Goal: Information Seeking & Learning: Learn about a topic

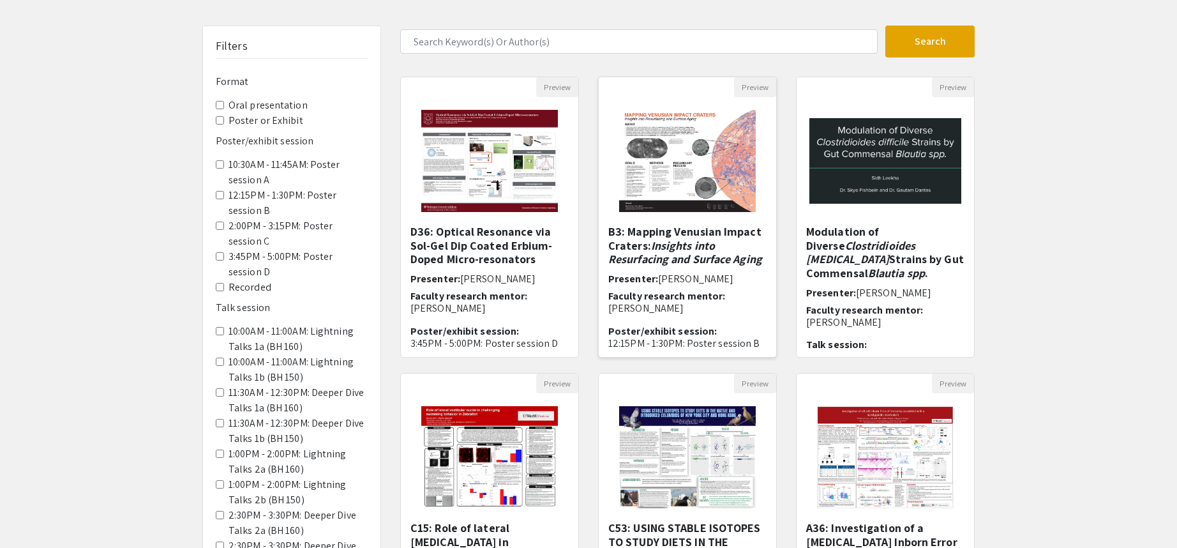
scroll to position [128, 0]
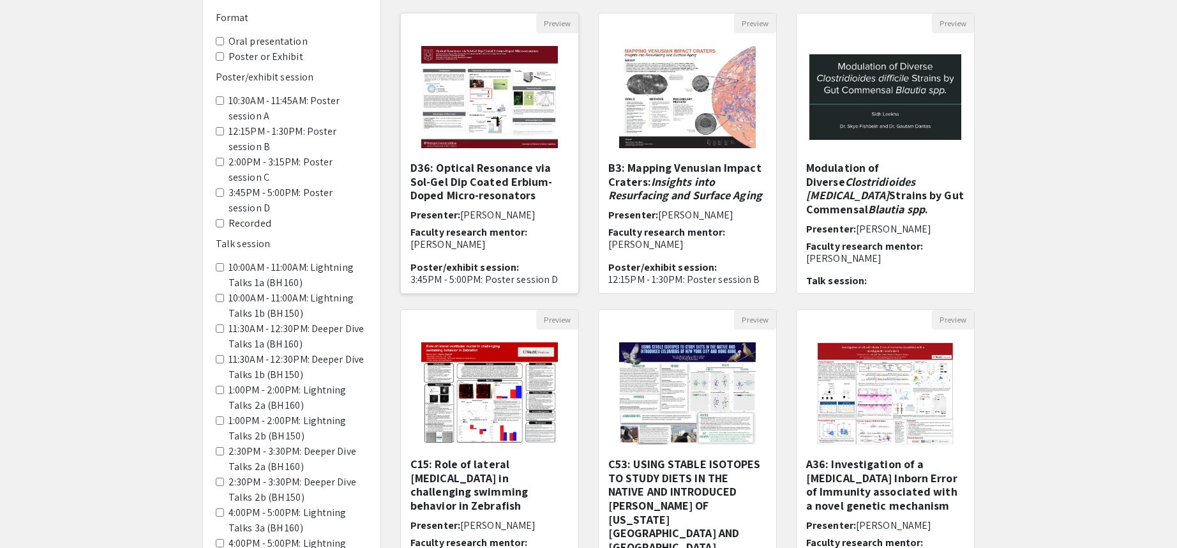
click at [561, 124] on img "Open Presentation <p>D36: Optical Resonance via Sol-Gel Dip Coated Erbium-Doped…" at bounding box center [488, 97] width 161 height 128
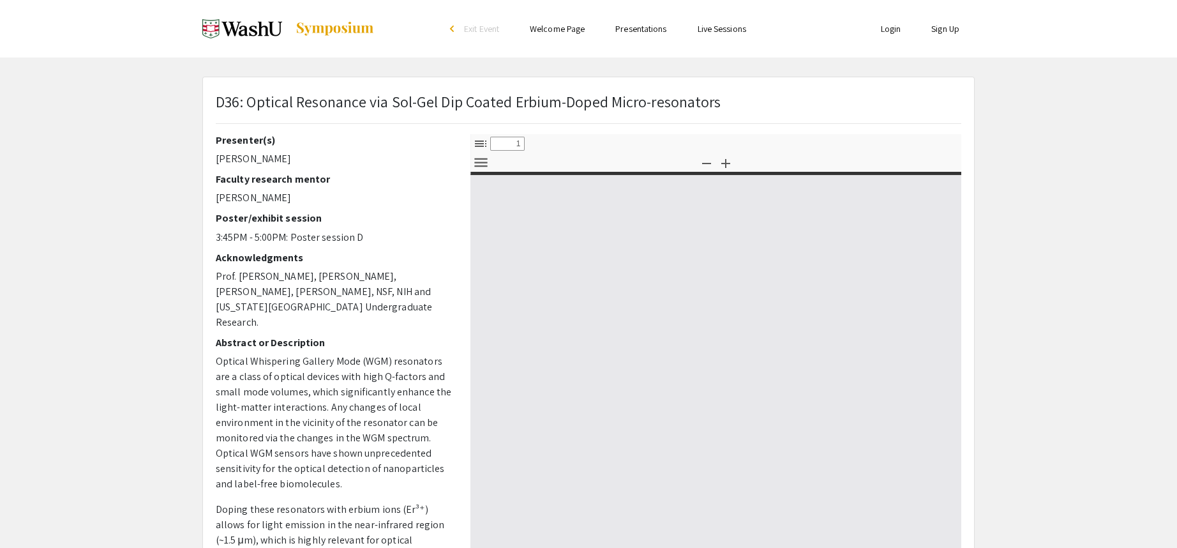
select select "custom"
type input "0"
select select "custom"
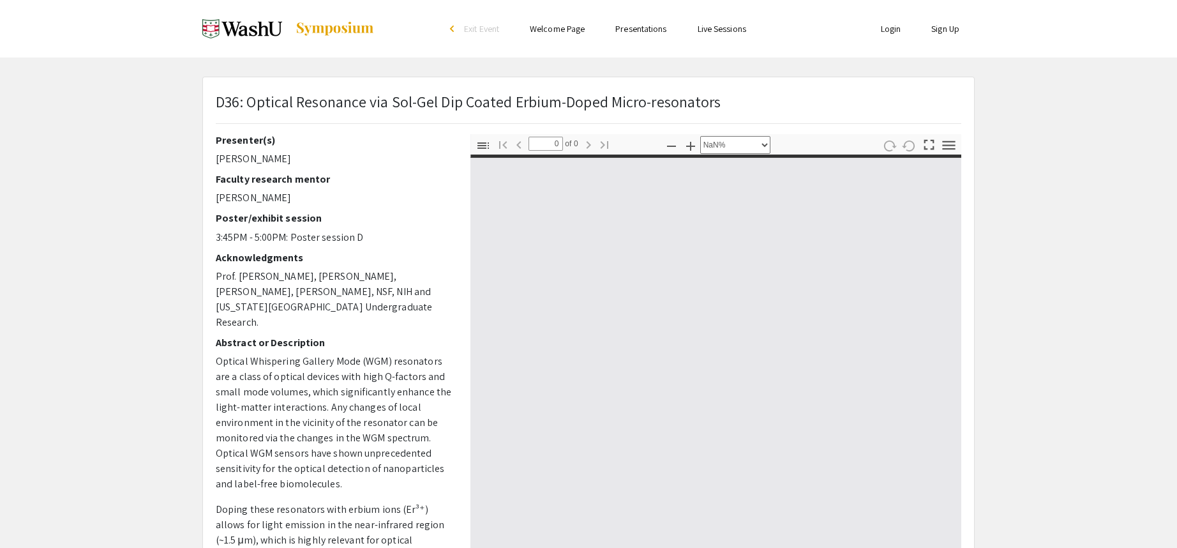
type input "1"
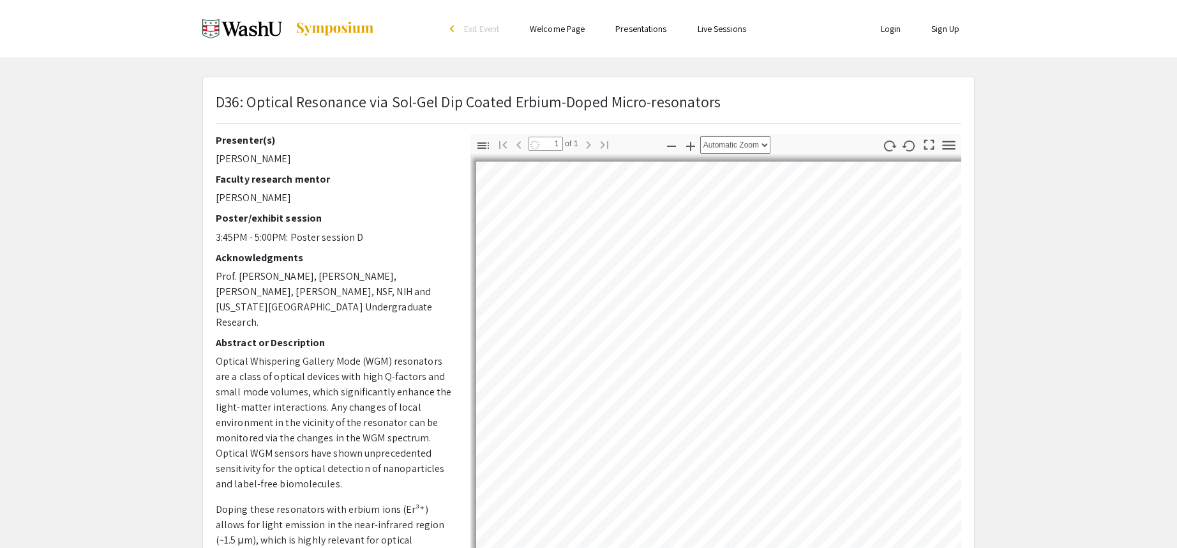
select select "auto"
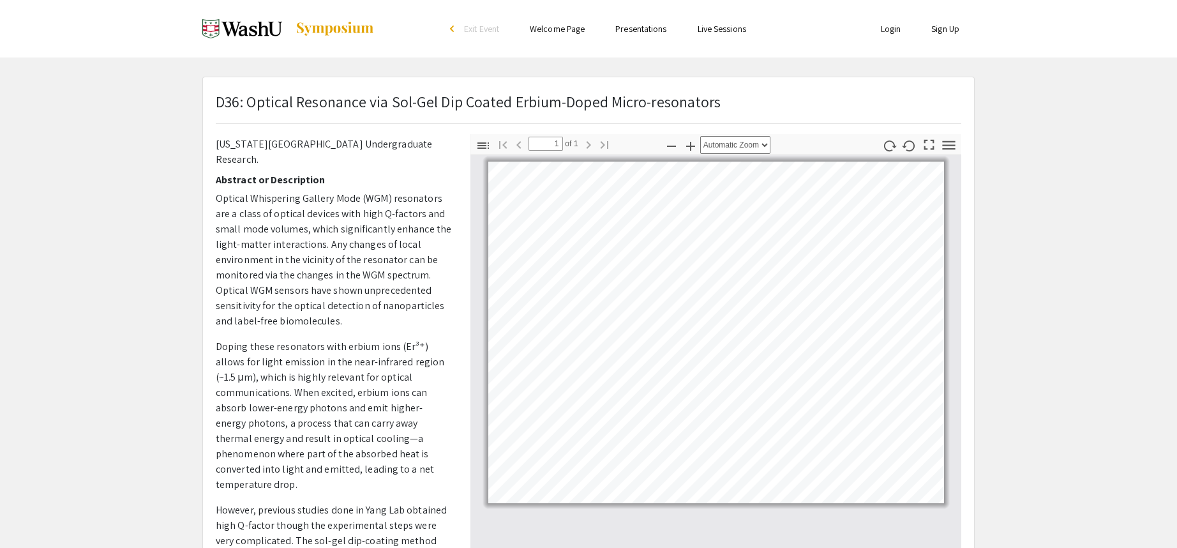
scroll to position [227, 0]
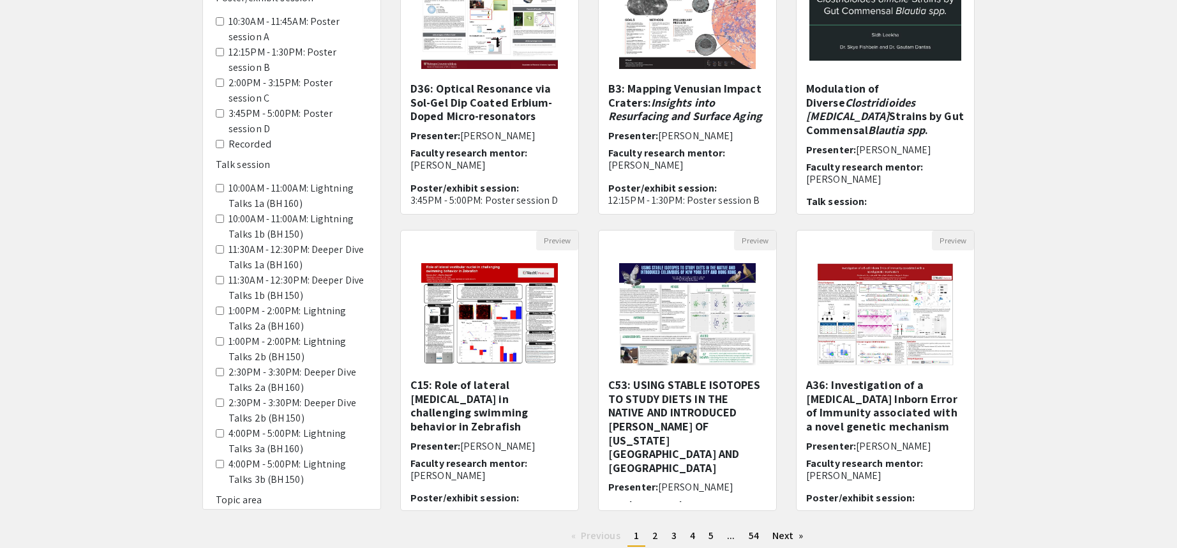
scroll to position [299, 0]
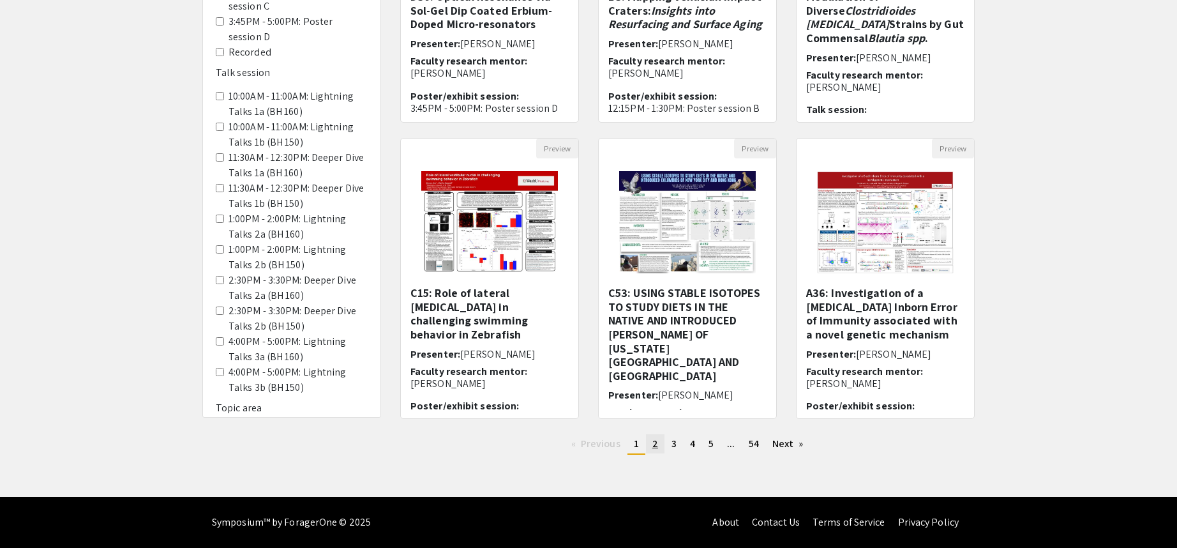
click at [652, 447] on span "2" at bounding box center [655, 442] width 6 height 13
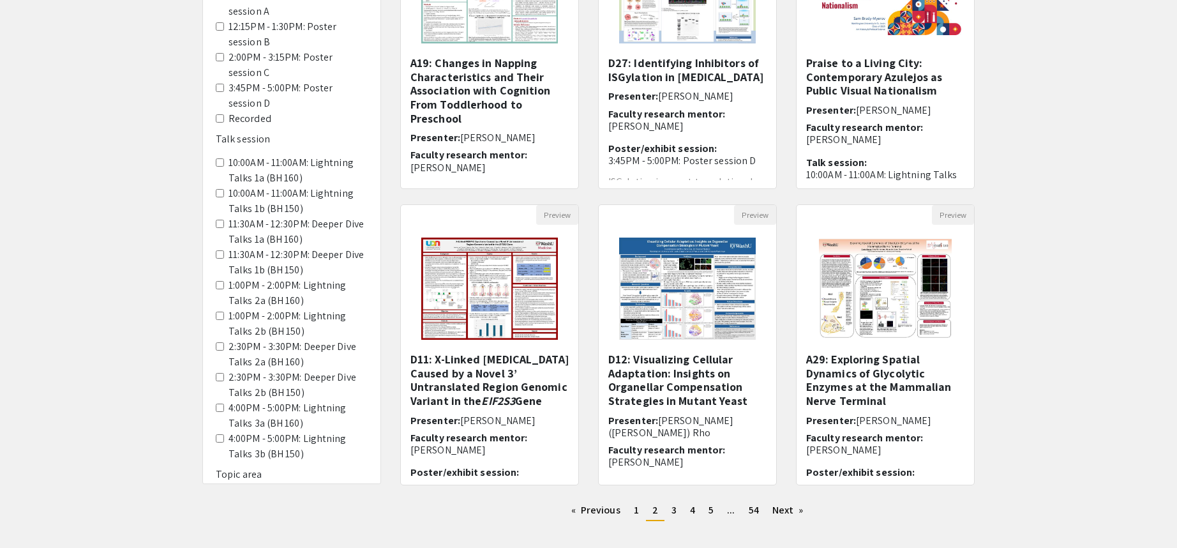
scroll to position [255, 0]
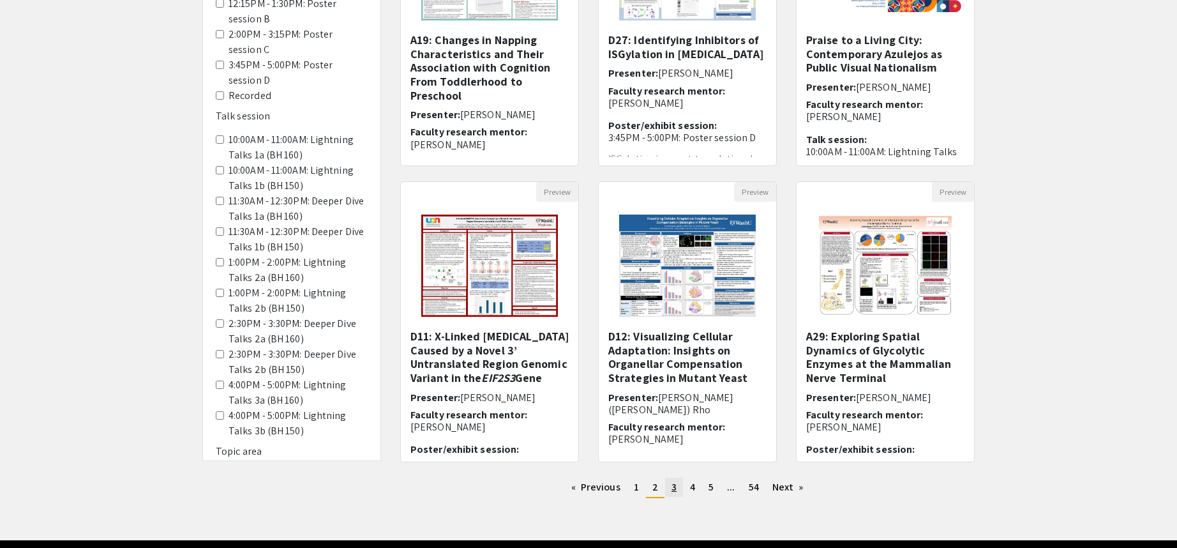
click at [676, 489] on link "page 3" at bounding box center [674, 486] width 18 height 19
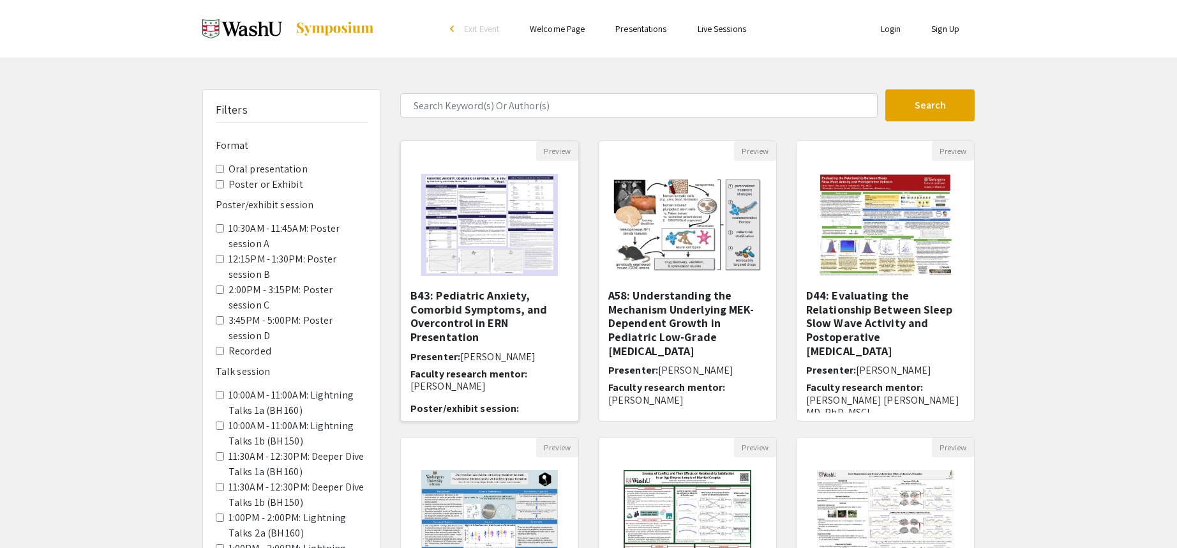
click at [480, 239] on img "Open Presentation <p>B43: Pediatric Anxiety, Comorbid Symptoms, and Overcontrol…" at bounding box center [488, 225] width 161 height 128
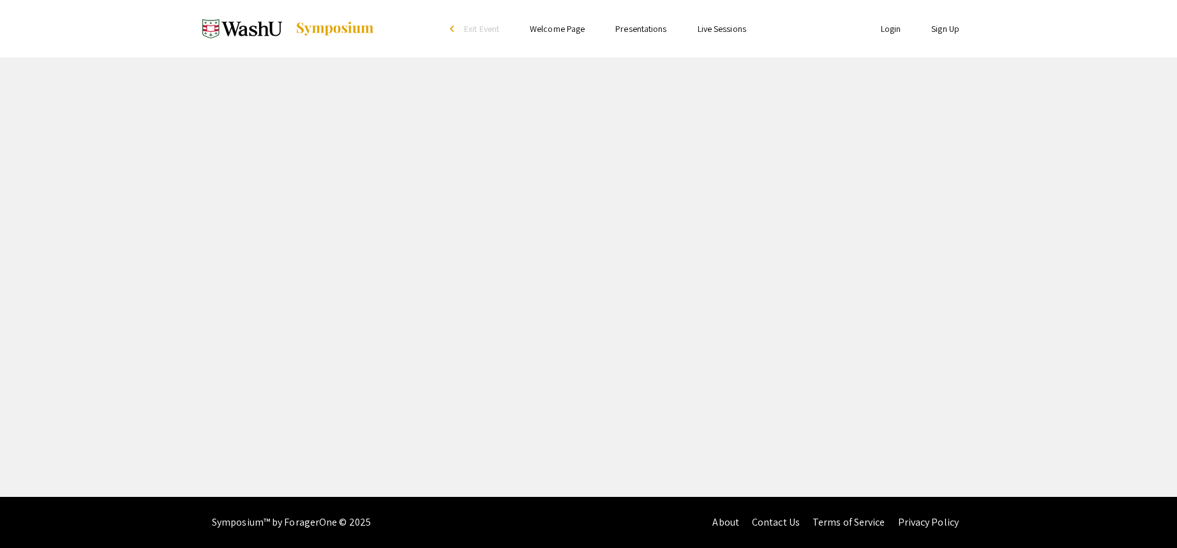
select select "custom"
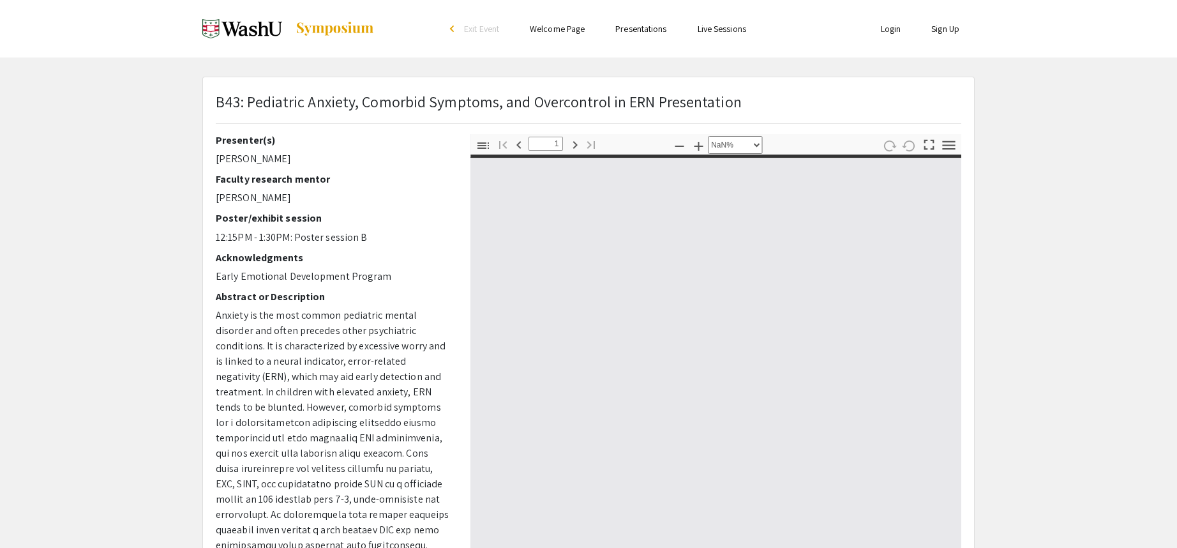
type input "0"
select select "custom"
type input "1"
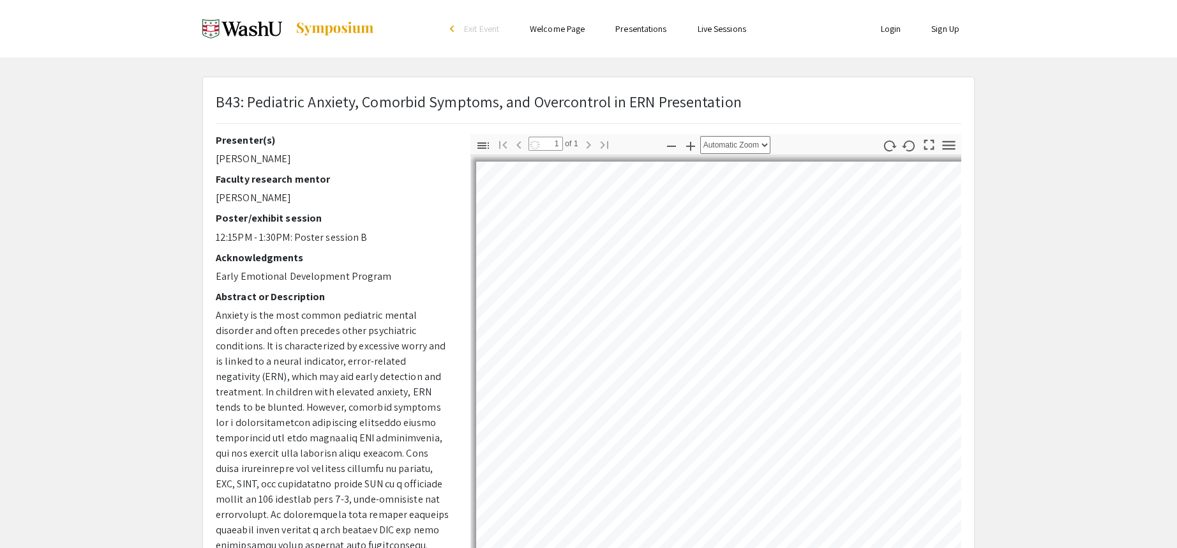
select select "auto"
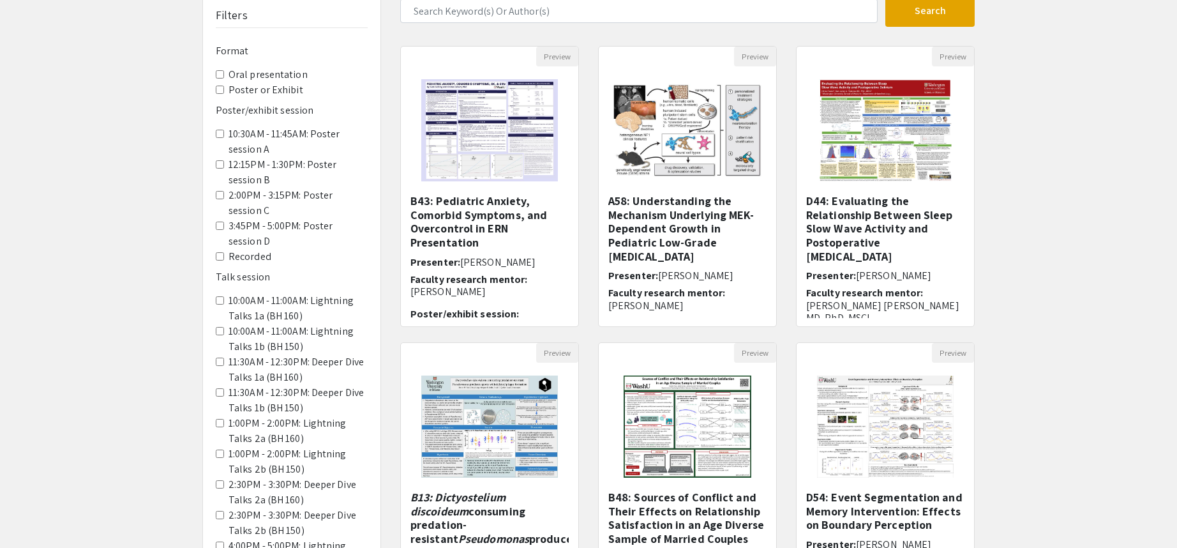
scroll to position [128, 0]
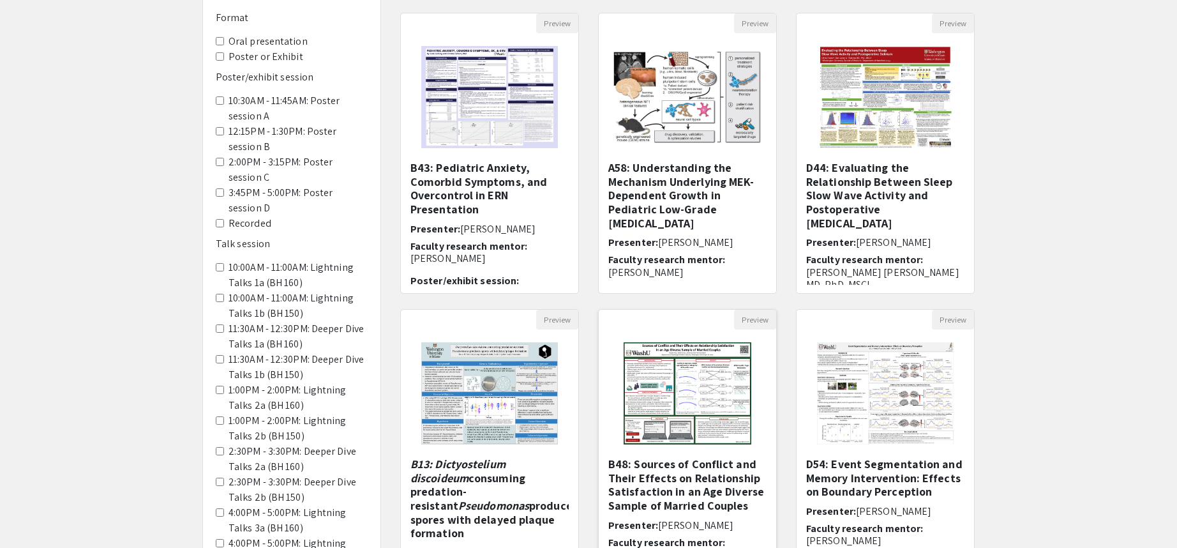
click at [673, 368] on img at bounding box center [687, 393] width 153 height 128
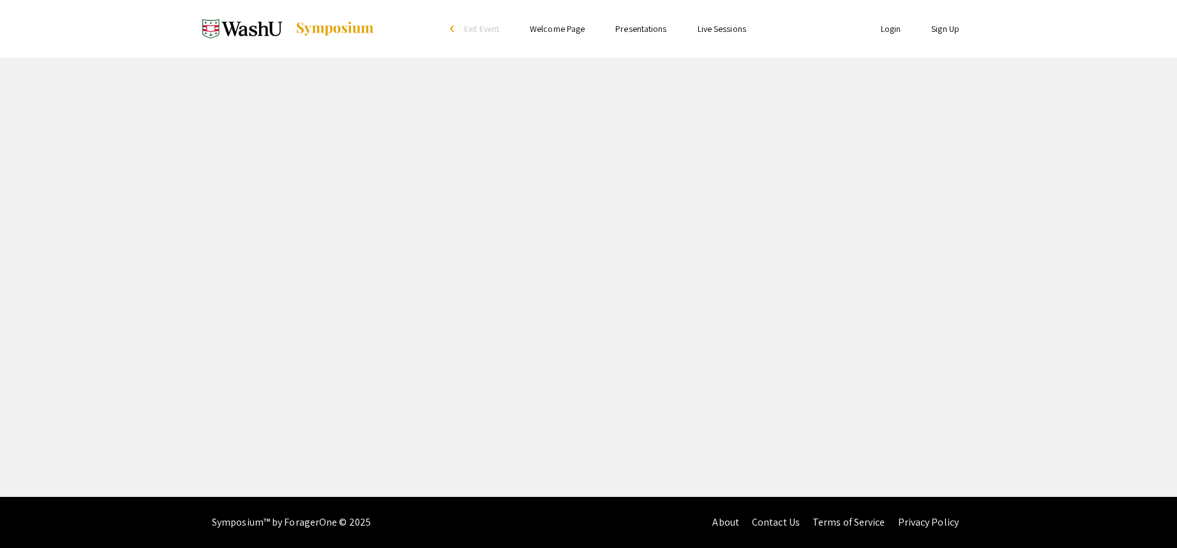
select select "custom"
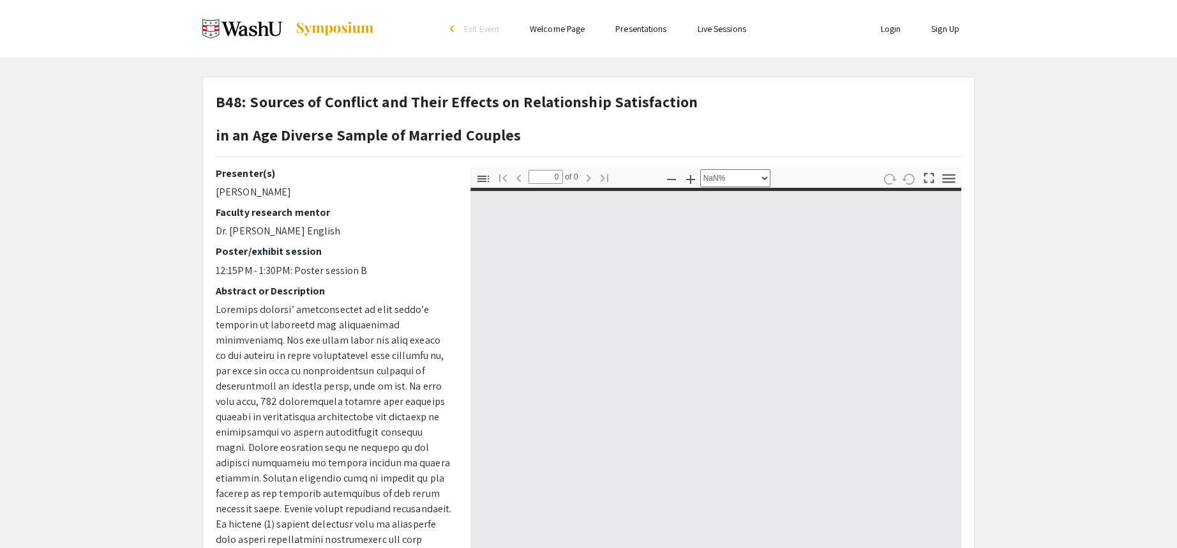
type input "1"
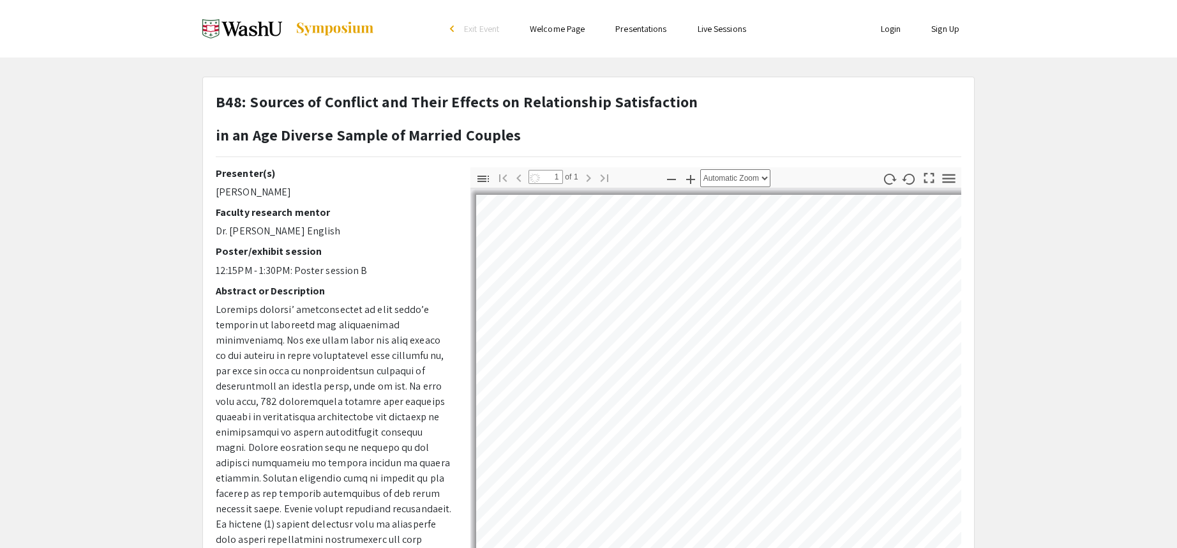
select select "auto"
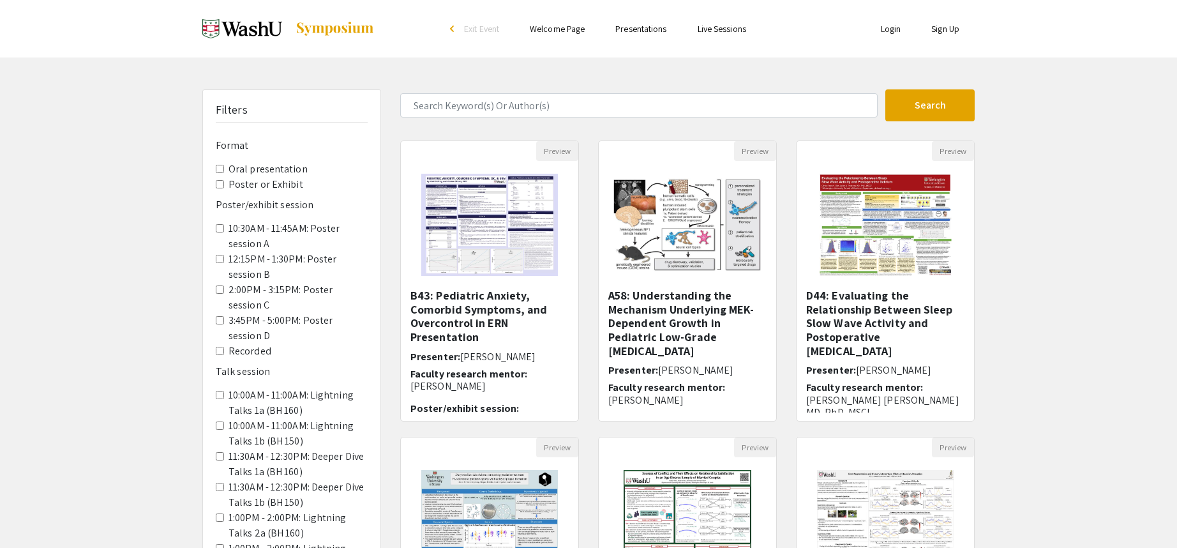
scroll to position [128, 0]
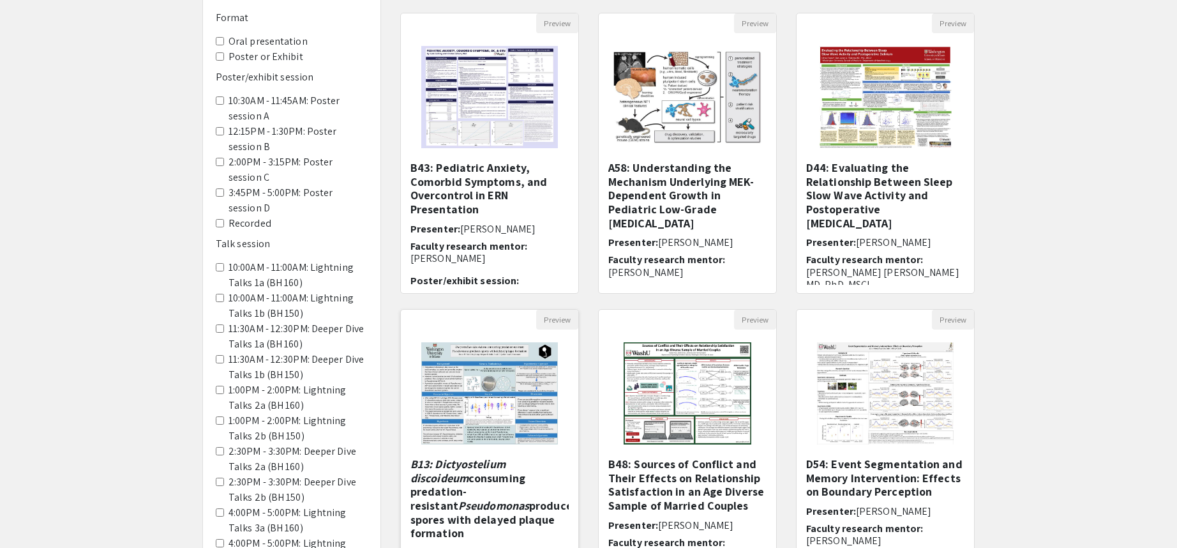
click at [461, 375] on img "Open Presentation <p><em>B13: Dictyostelium discoideum&nbsp;</em>consuming pred…" at bounding box center [488, 393] width 161 height 128
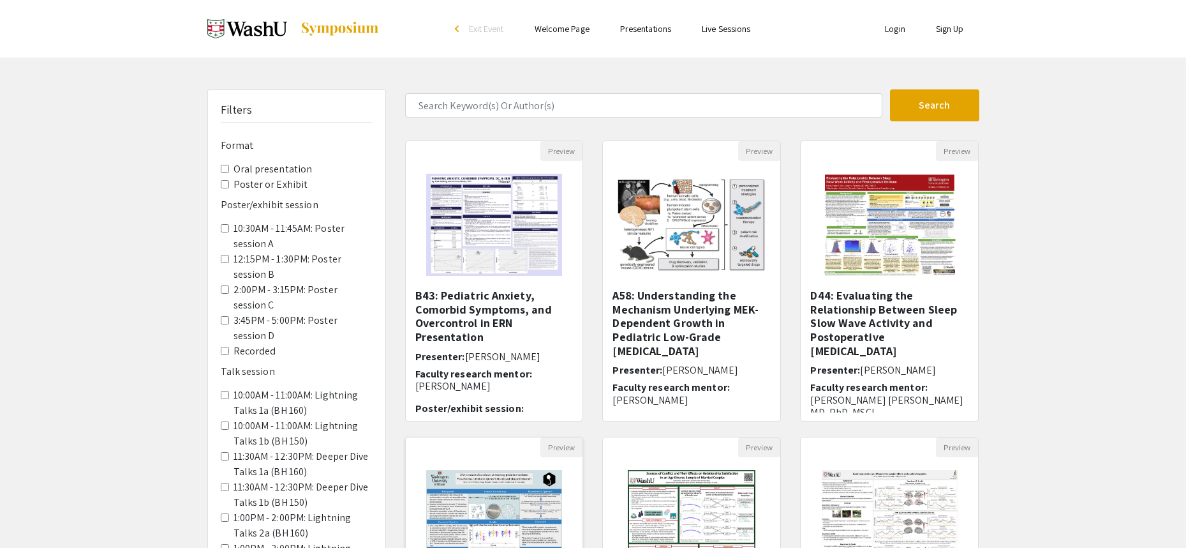
select select "custom"
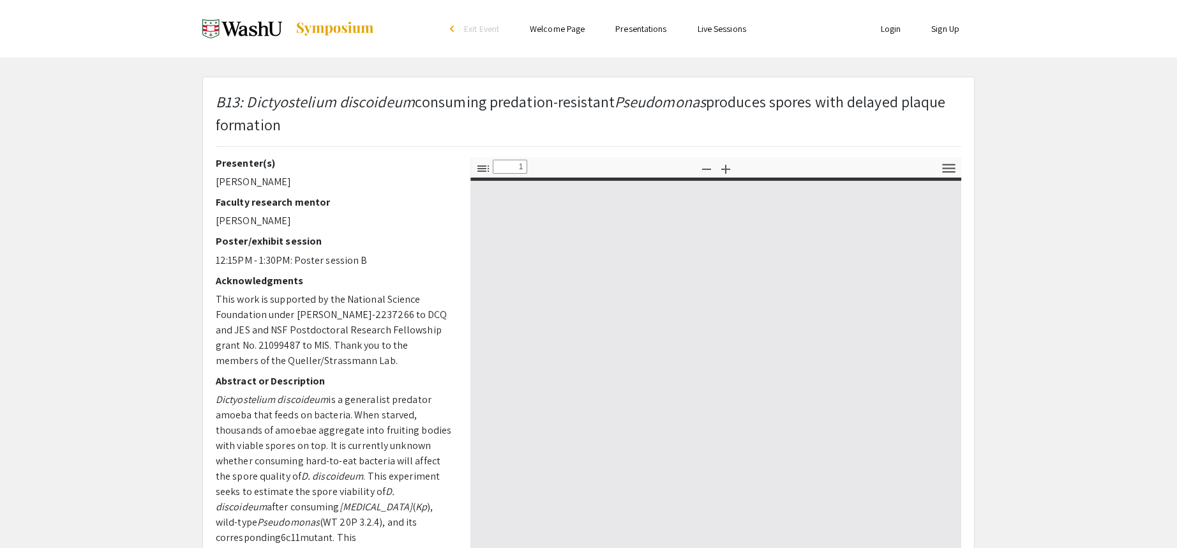
type input "0"
select select "custom"
type input "1"
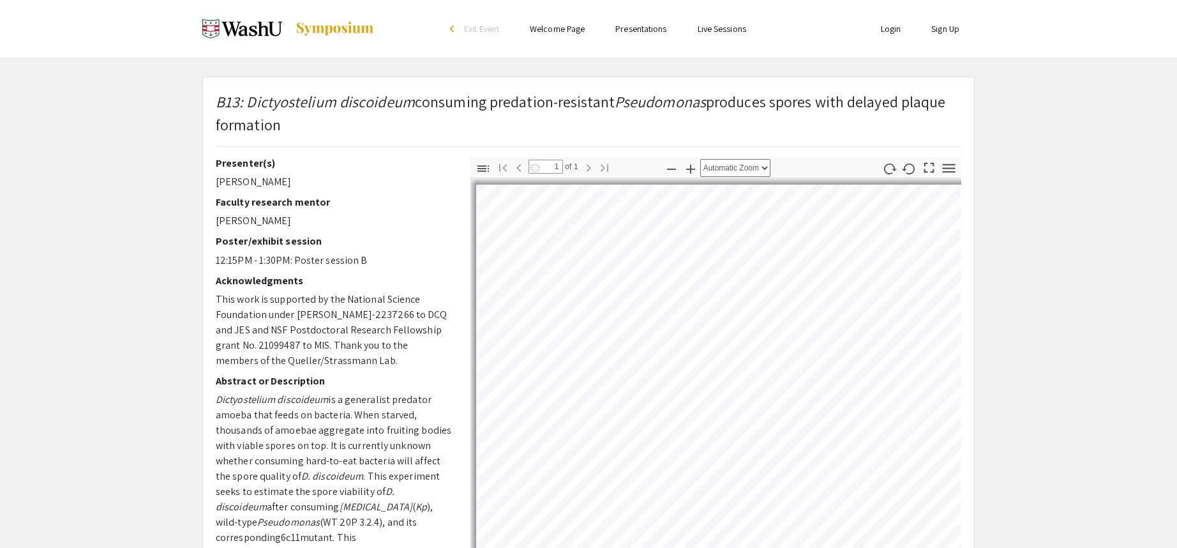
select select "auto"
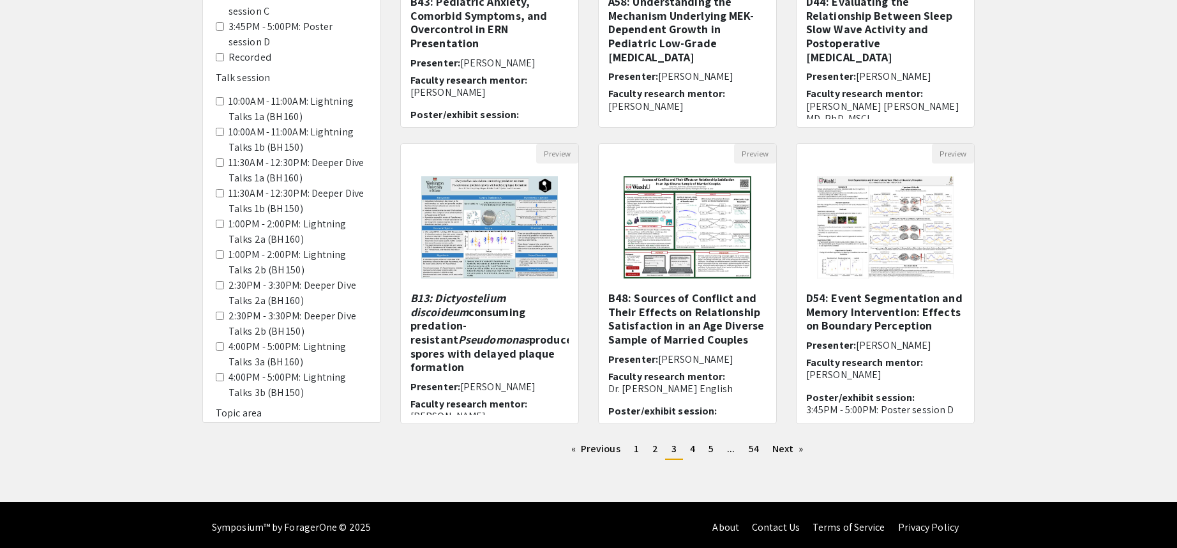
scroll to position [299, 0]
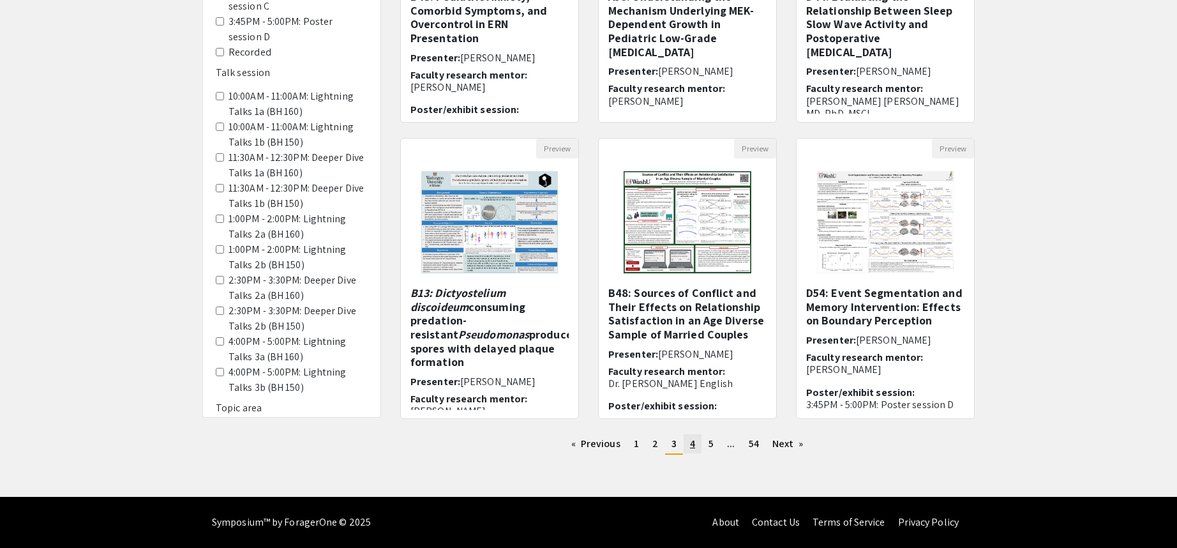
click at [690, 446] on span "4" at bounding box center [692, 442] width 5 height 13
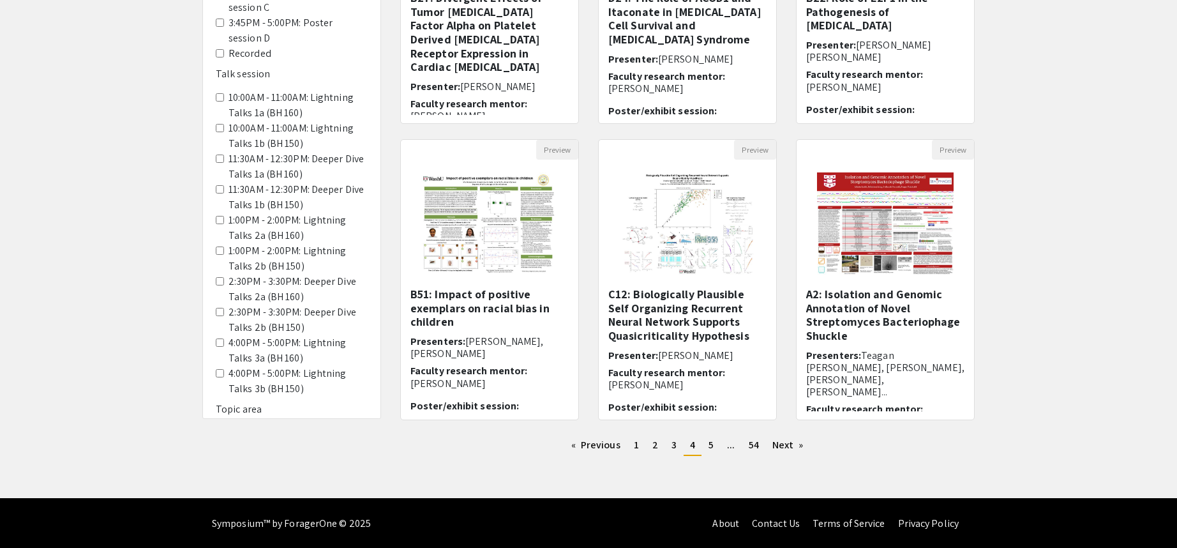
scroll to position [299, 0]
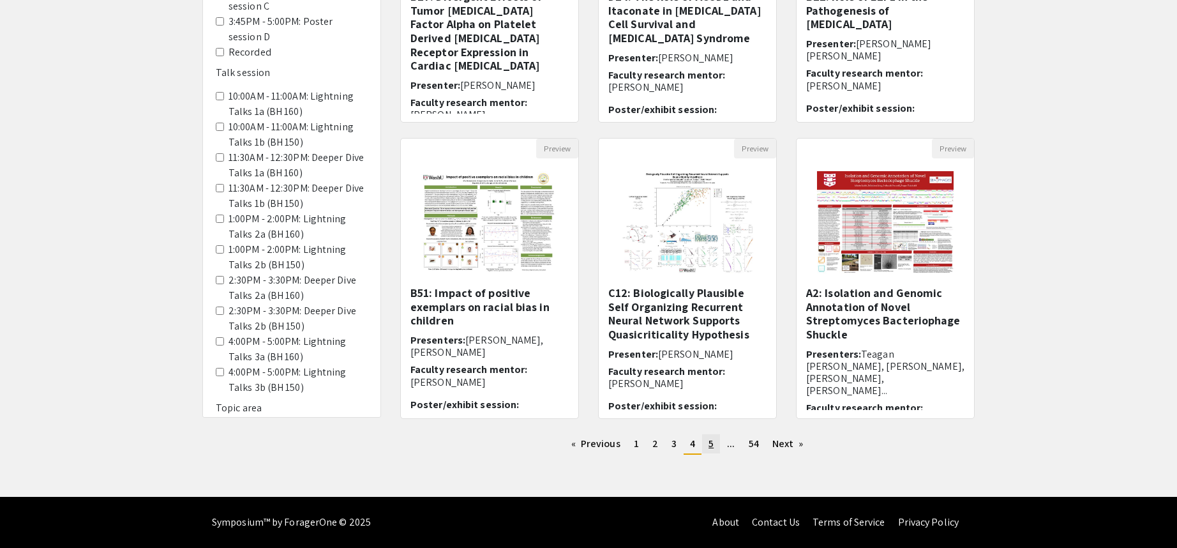
click at [706, 444] on link "page 5" at bounding box center [711, 443] width 18 height 19
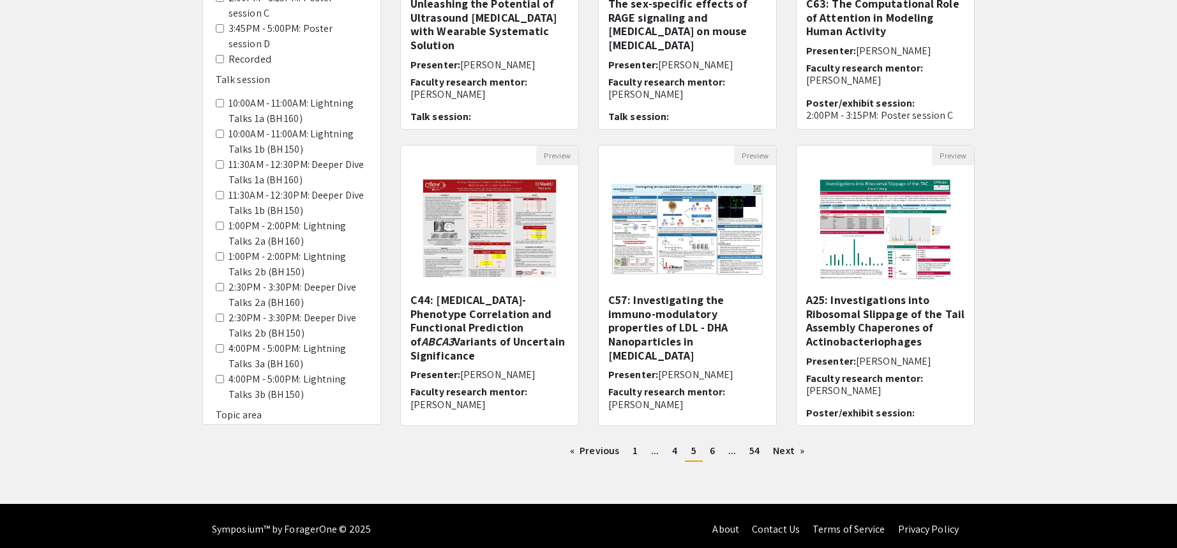
scroll to position [299, 0]
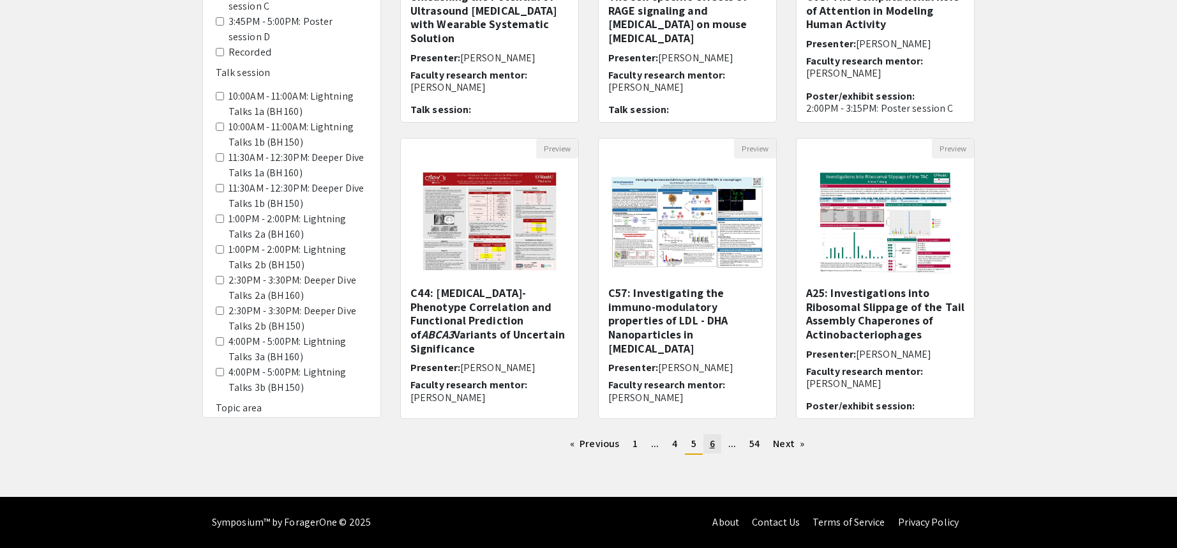
click at [716, 442] on link "page 6" at bounding box center [712, 443] width 18 height 19
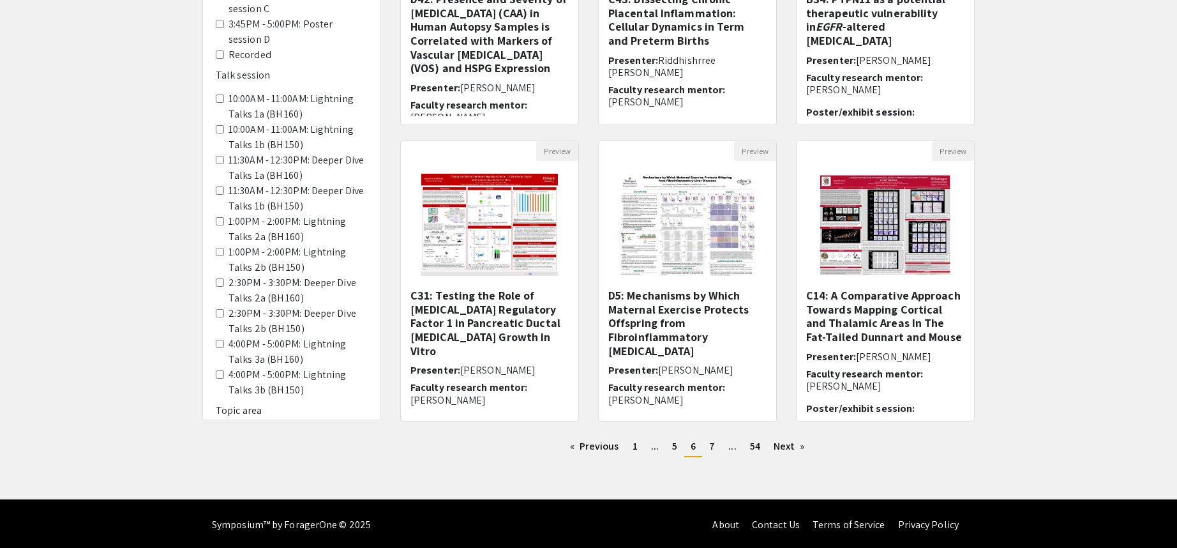
scroll to position [299, 0]
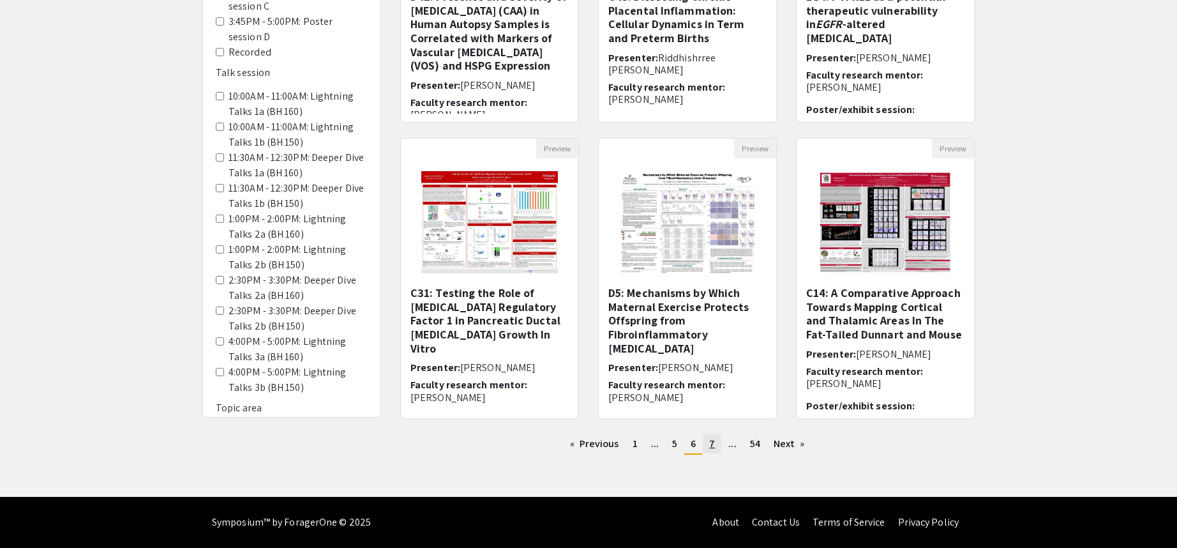
click at [715, 440] on link "page 7" at bounding box center [712, 443] width 19 height 19
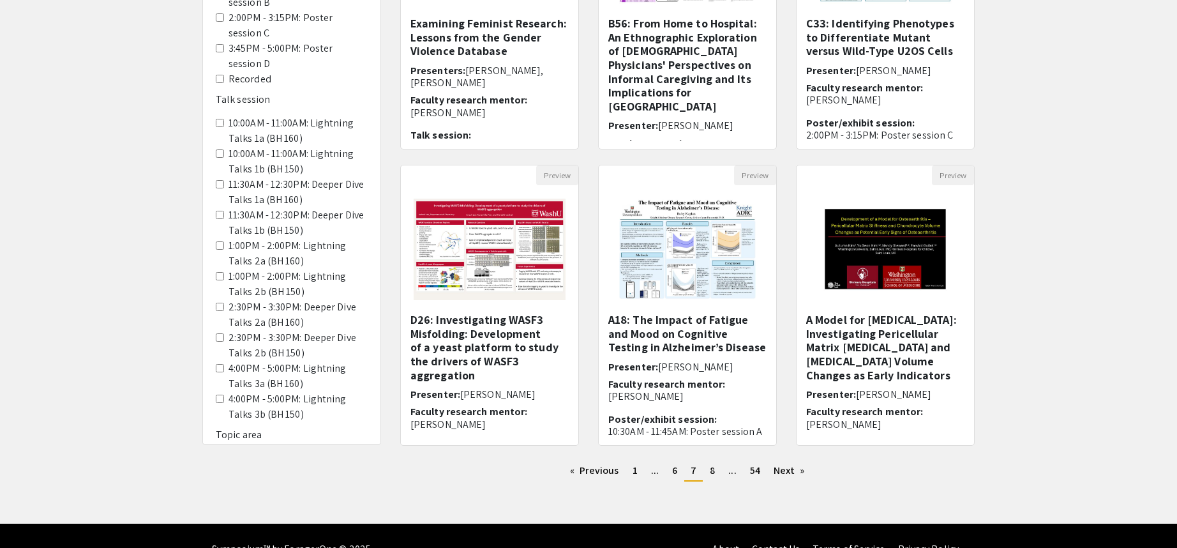
scroll to position [299, 0]
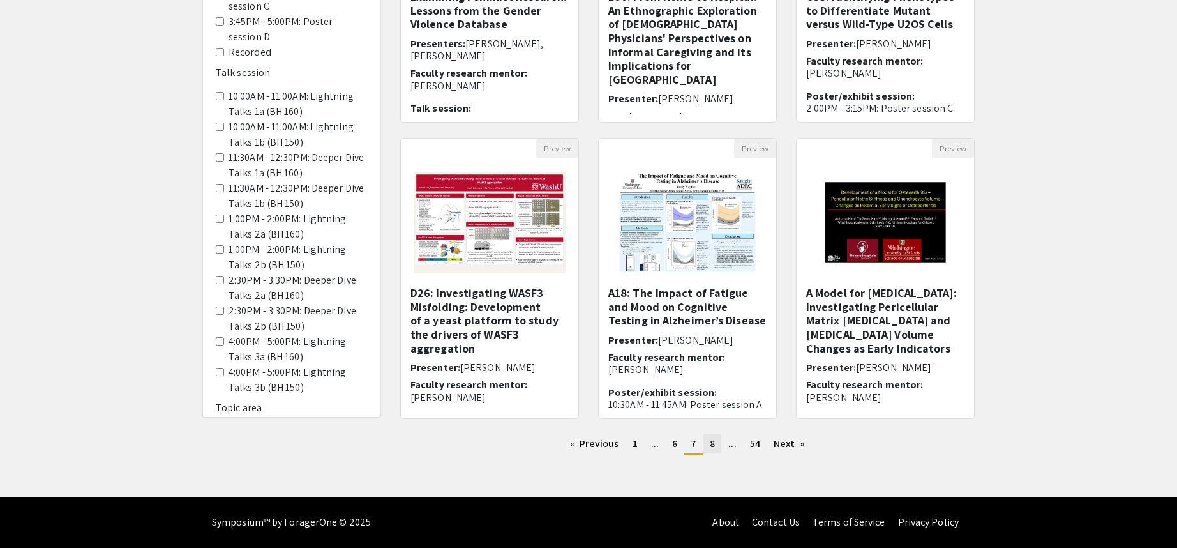
click at [713, 442] on span "8" at bounding box center [712, 442] width 5 height 13
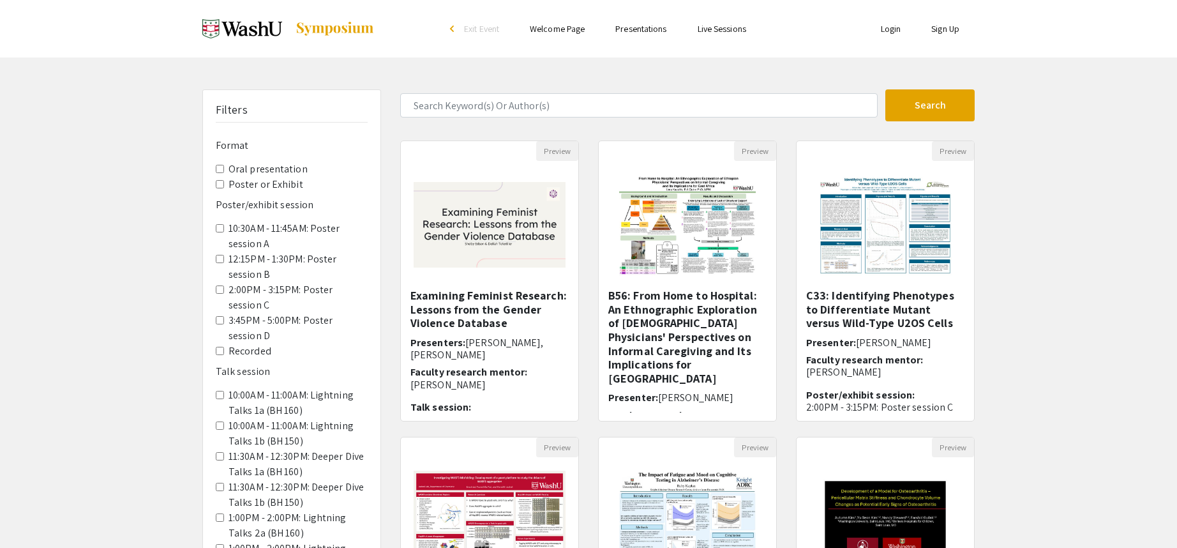
scroll to position [299, 0]
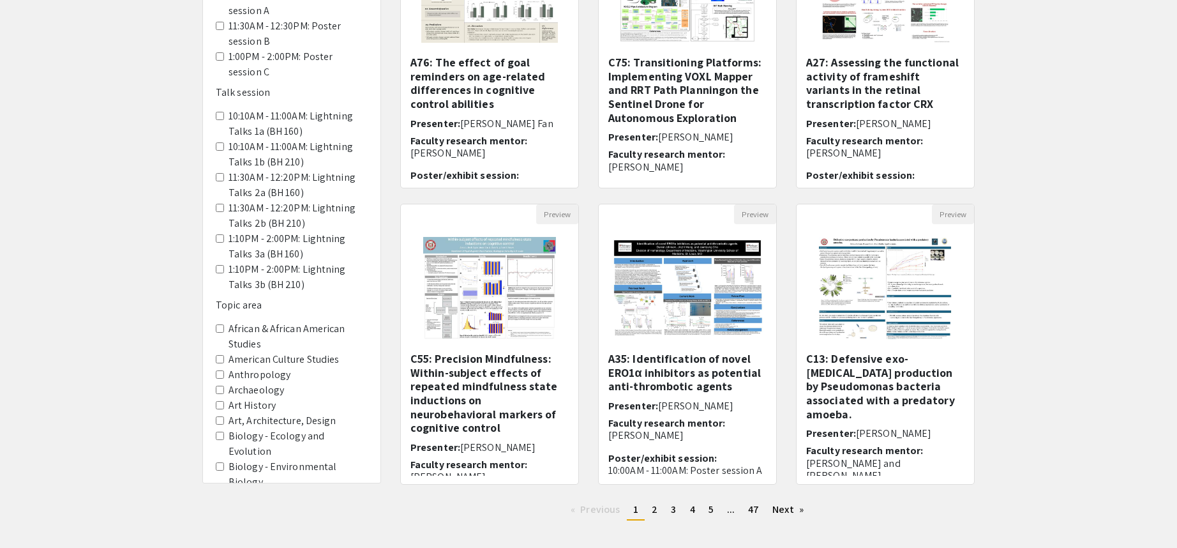
scroll to position [255, 0]
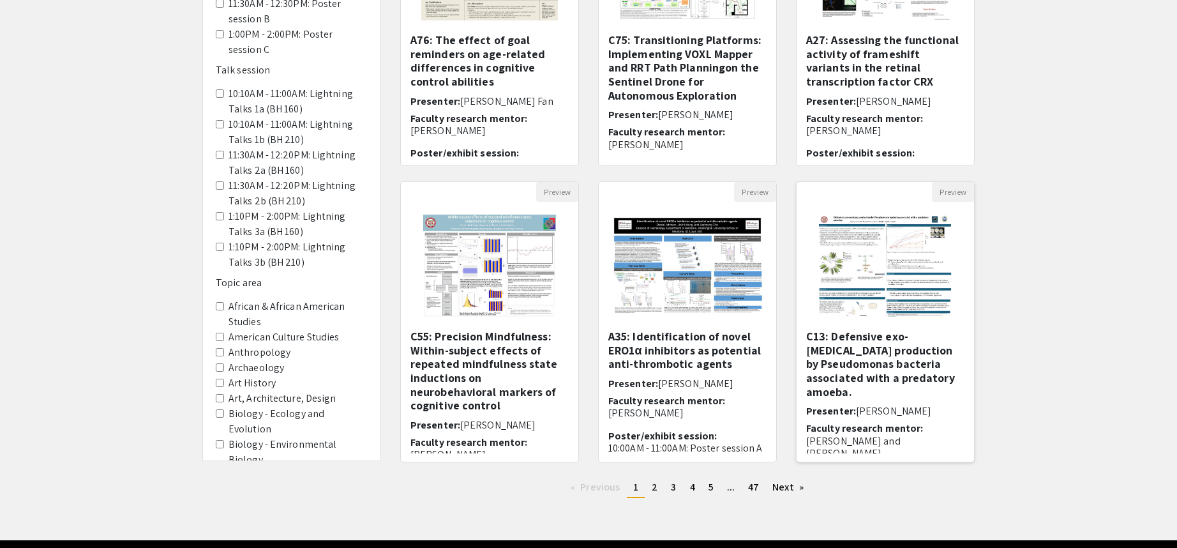
click at [866, 266] on img "Open Presentation <p>C13: Defensive exo-protease production by Pseudomonas bact…" at bounding box center [885, 266] width 158 height 128
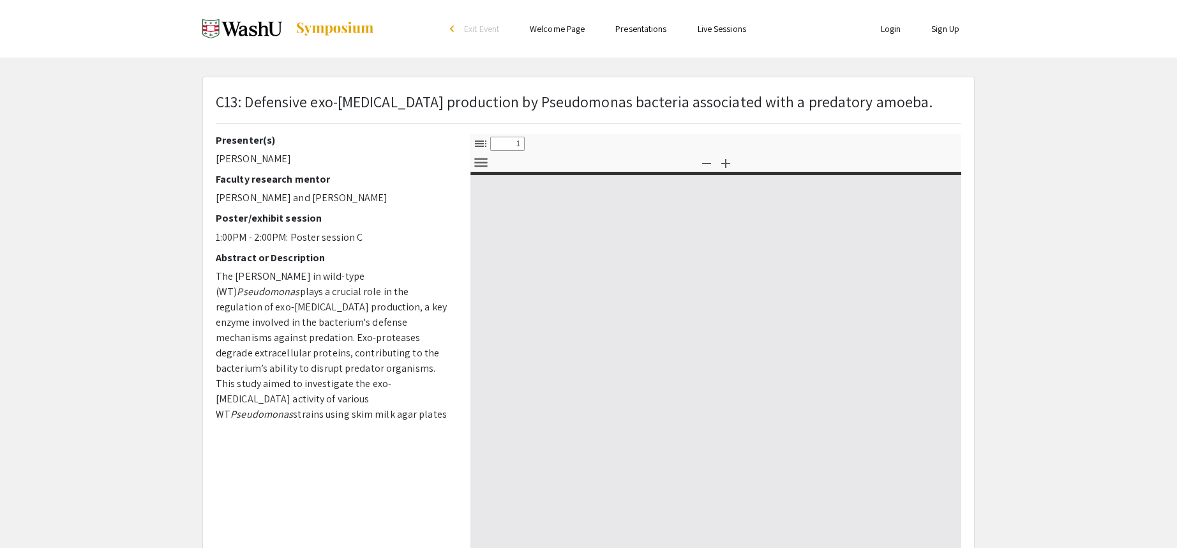
select select "custom"
type input "0"
select select "custom"
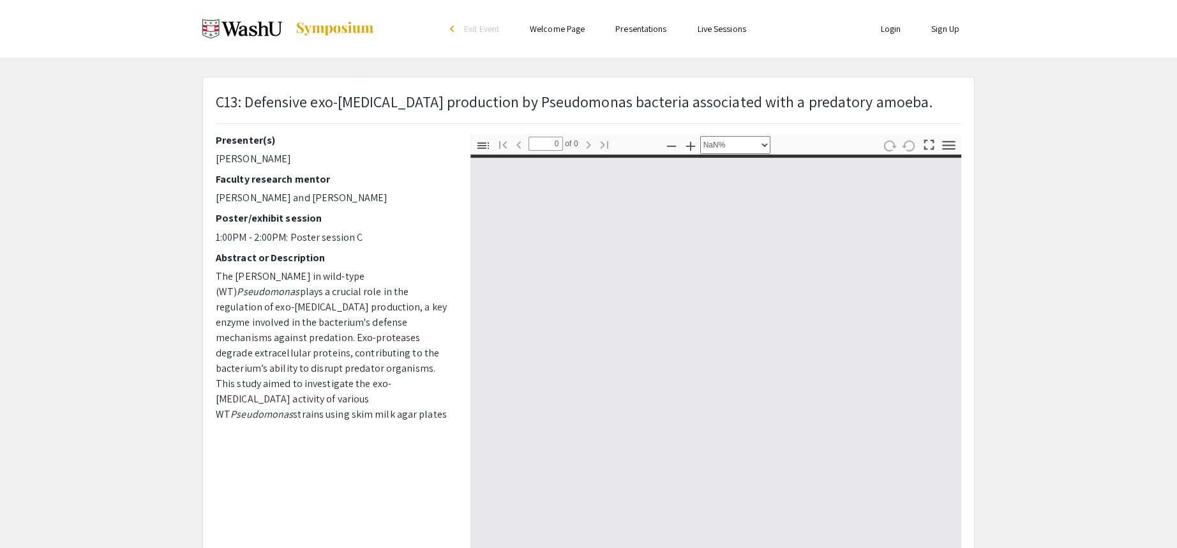
type input "1"
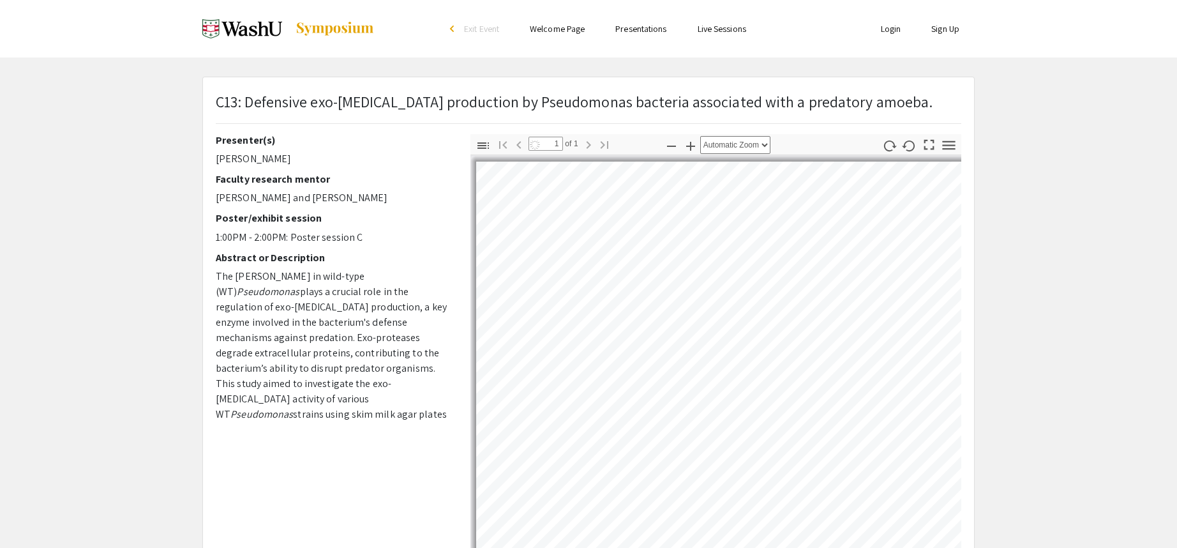
select select "auto"
